Goal: Information Seeking & Learning: Learn about a topic

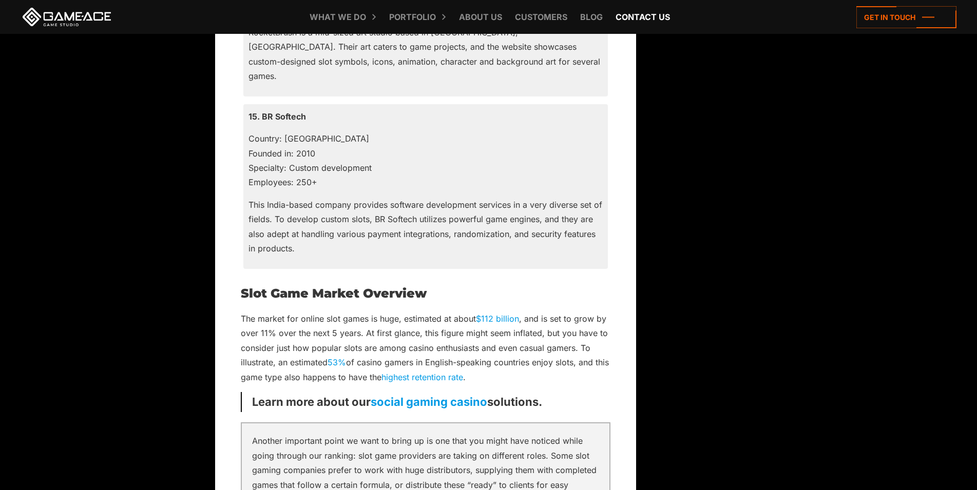
scroll to position [3271, 0]
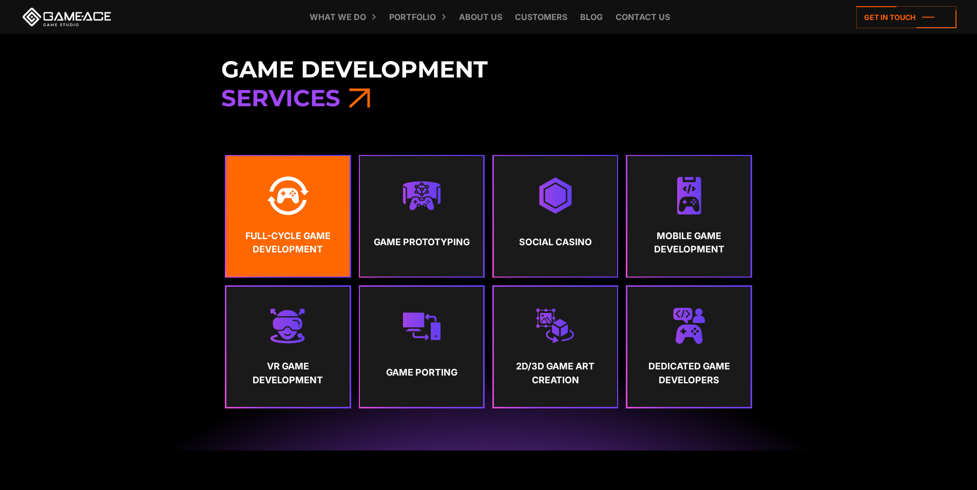
scroll to position [359, 0]
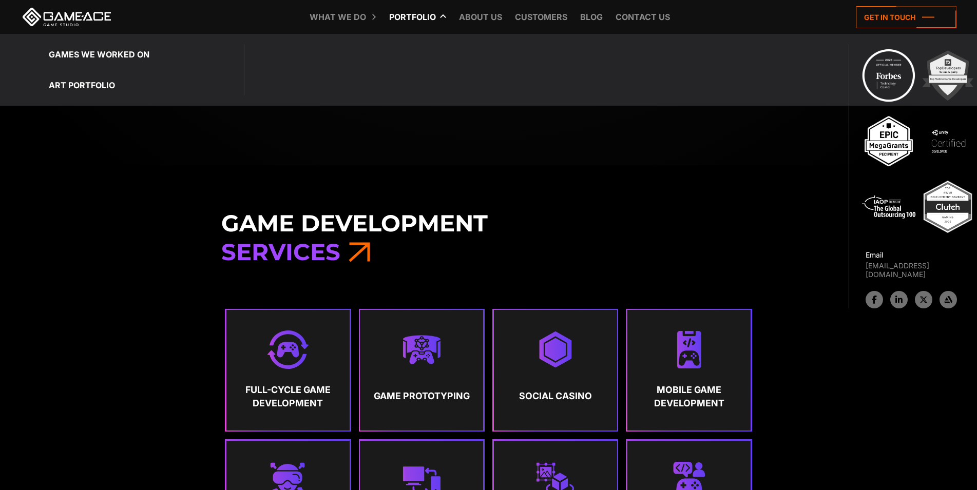
click at [400, 16] on icon at bounding box center [391, 17] width 25 height 34
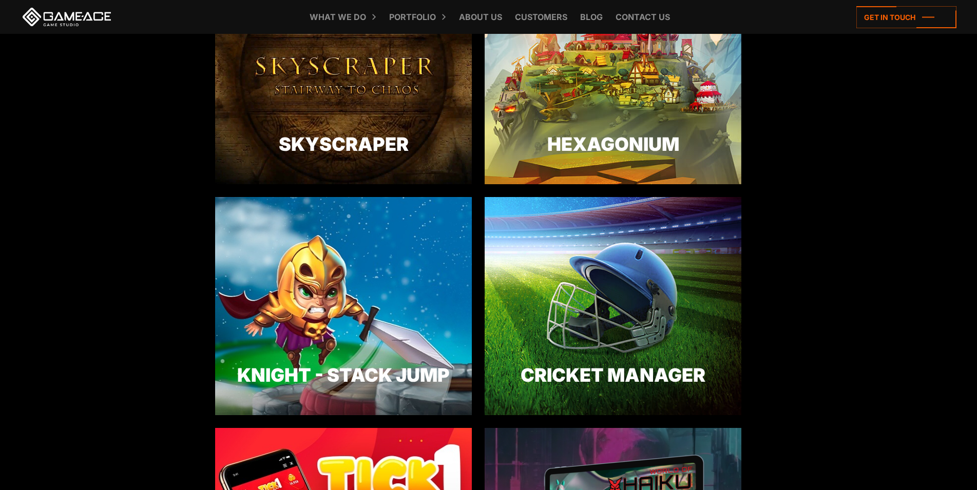
scroll to position [2053, 0]
